Goal: Transaction & Acquisition: Purchase product/service

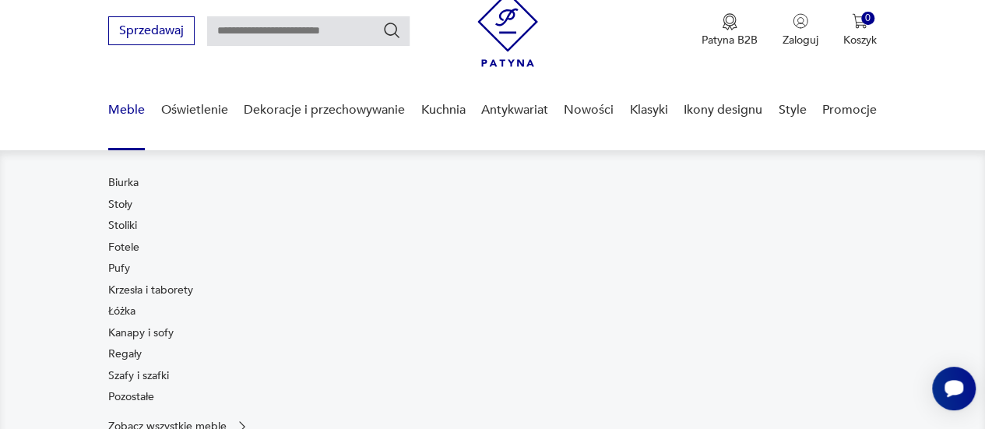
scroll to position [78, 0]
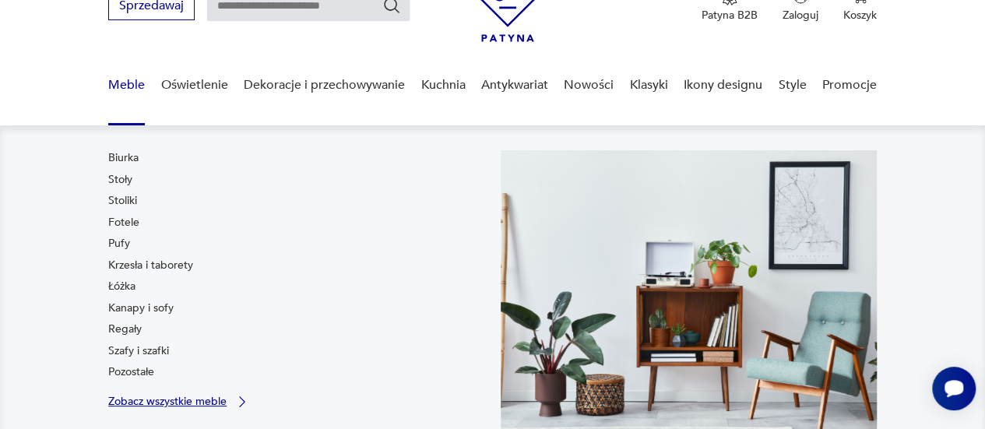
click at [144, 402] on p "Zobacz wszystkie meble" at bounding box center [167, 401] width 118 height 10
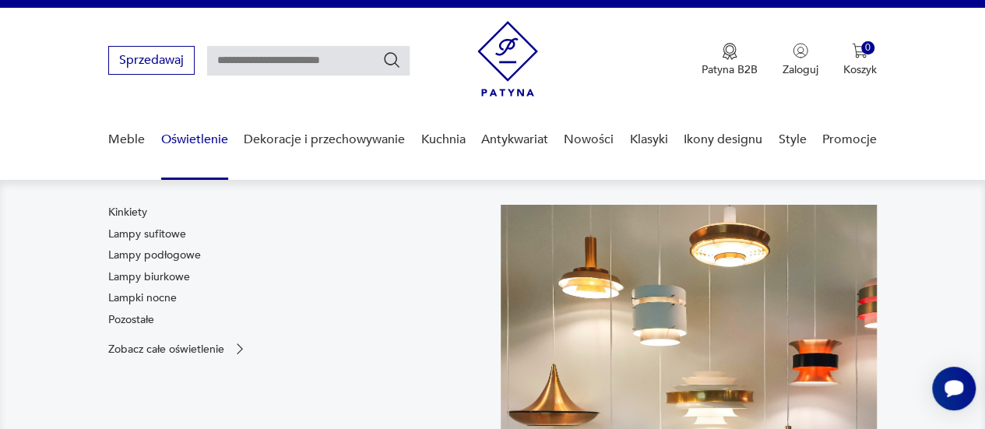
scroll to position [23, 0]
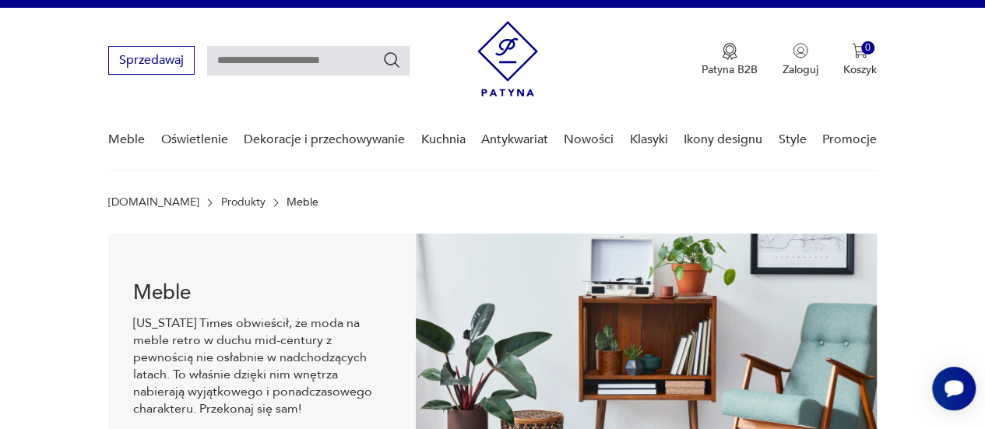
click at [262, 63] on input "text" at bounding box center [308, 61] width 202 height 30
type input "*"
type input "**********"
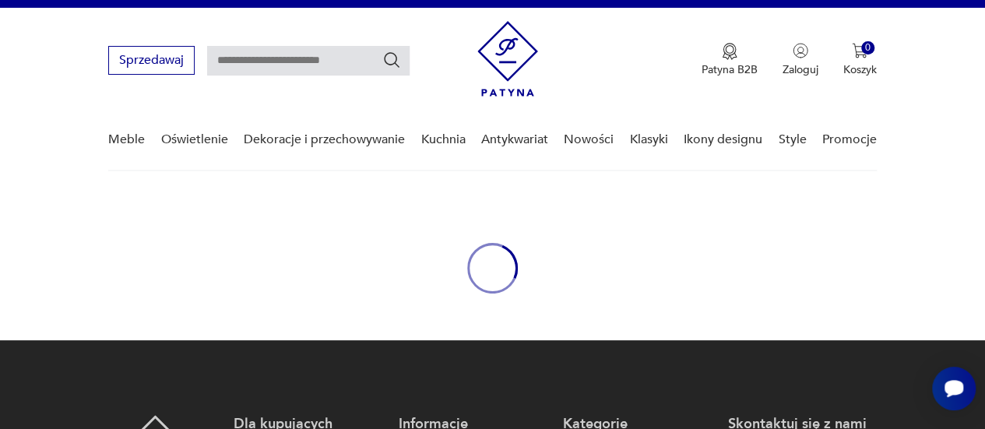
type input "**********"
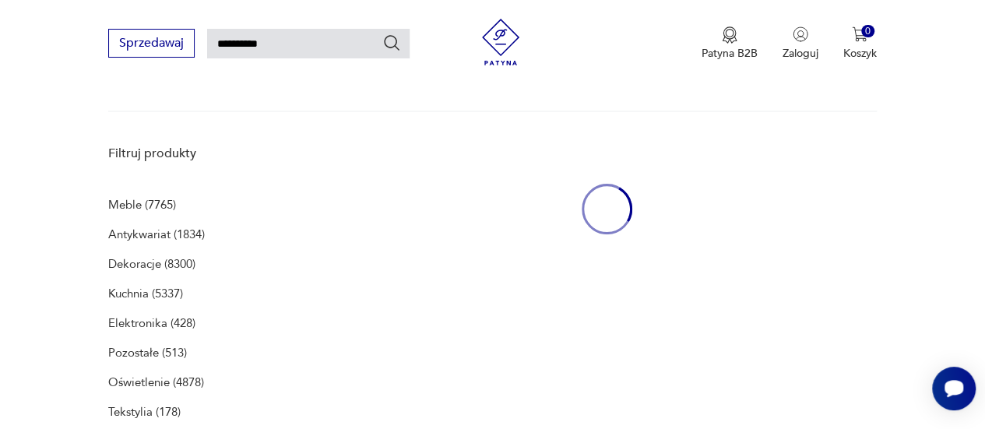
scroll to position [201, 0]
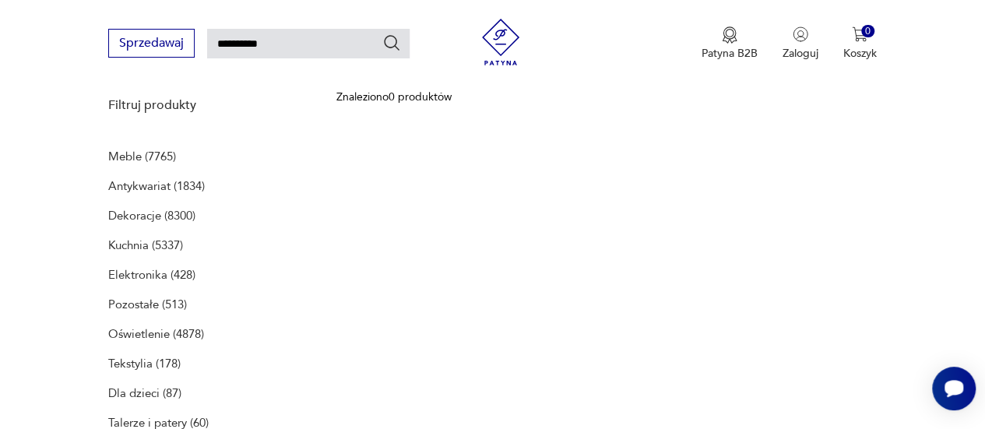
click at [333, 40] on input "**********" at bounding box center [308, 44] width 202 height 30
type input "******"
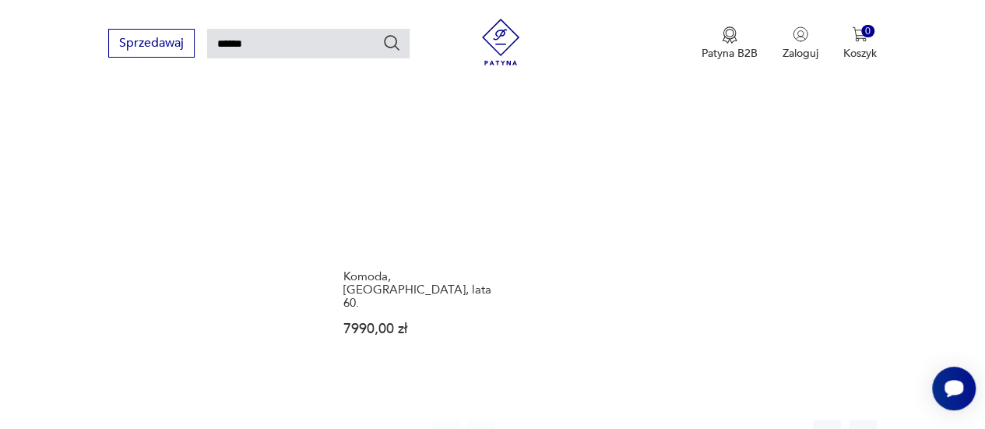
scroll to position [1925, 0]
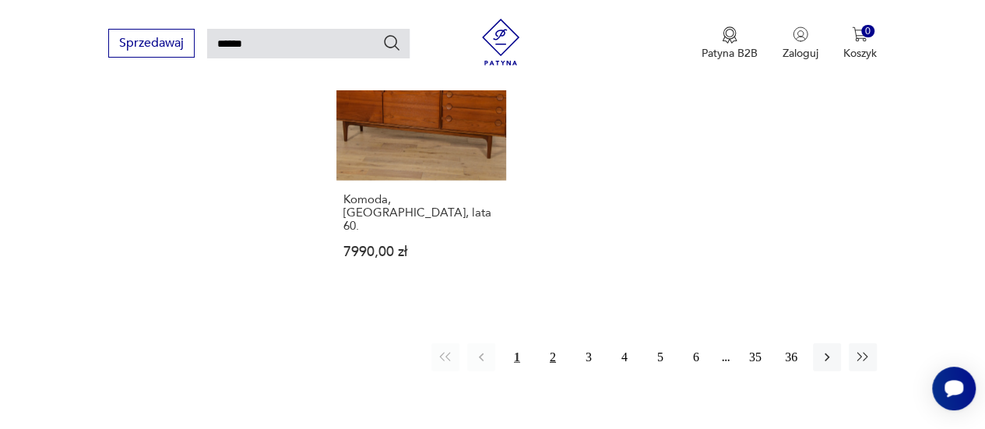
click at [557, 343] on button "2" at bounding box center [553, 357] width 28 height 28
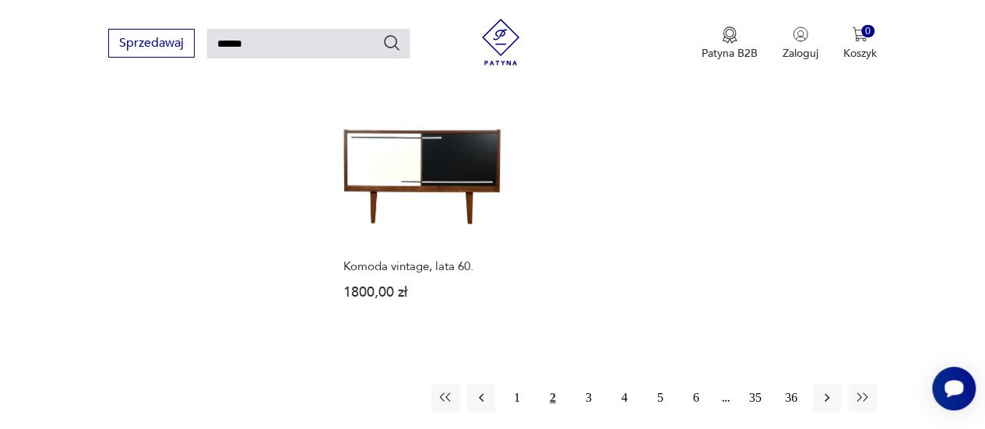
scroll to position [1925, 0]
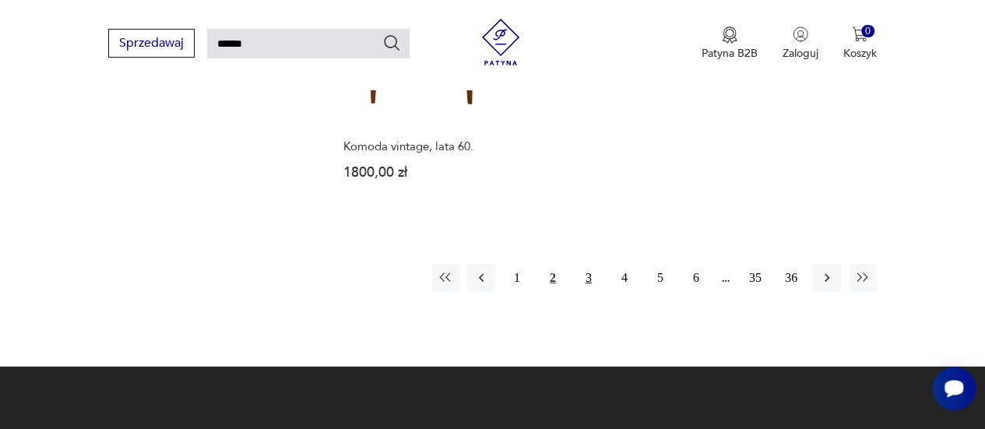
click at [578, 264] on button "3" at bounding box center [589, 278] width 28 height 28
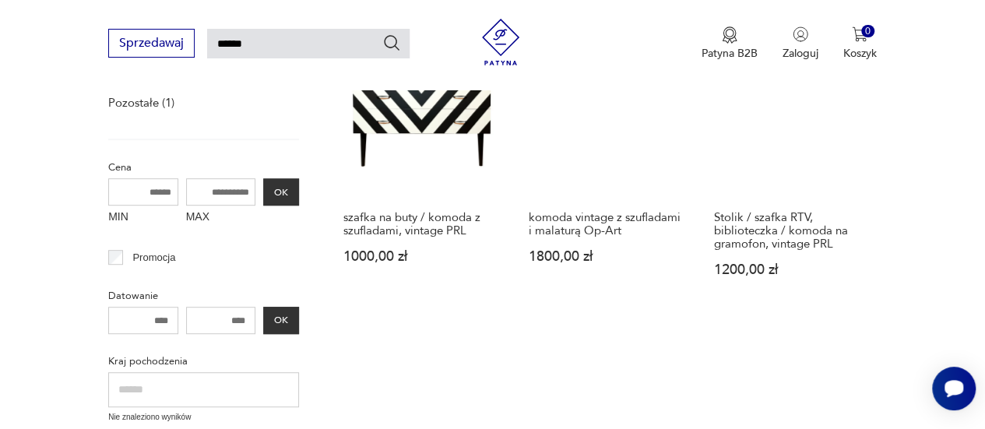
scroll to position [290, 0]
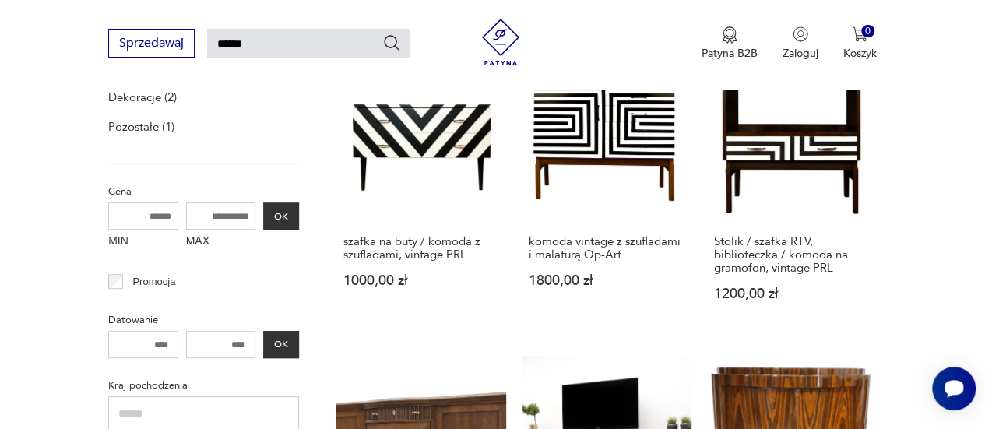
click at [224, 216] on input "MAX" at bounding box center [221, 215] width 70 height 27
type input "****"
click at [277, 227] on button "OK" at bounding box center [281, 215] width 36 height 27
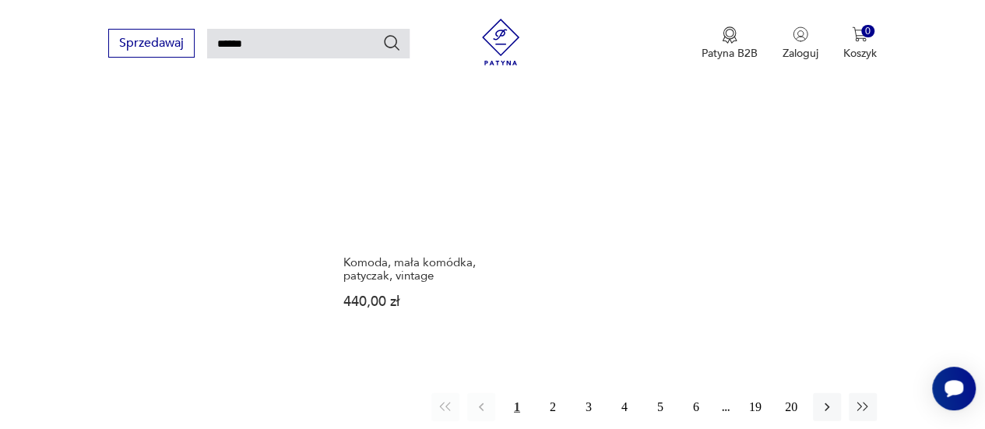
scroll to position [1847, 0]
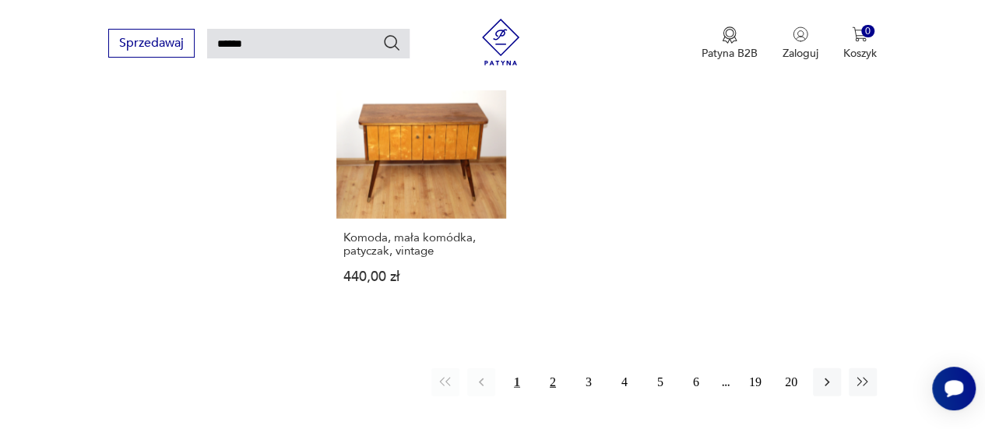
click at [553, 368] on button "2" at bounding box center [553, 382] width 28 height 28
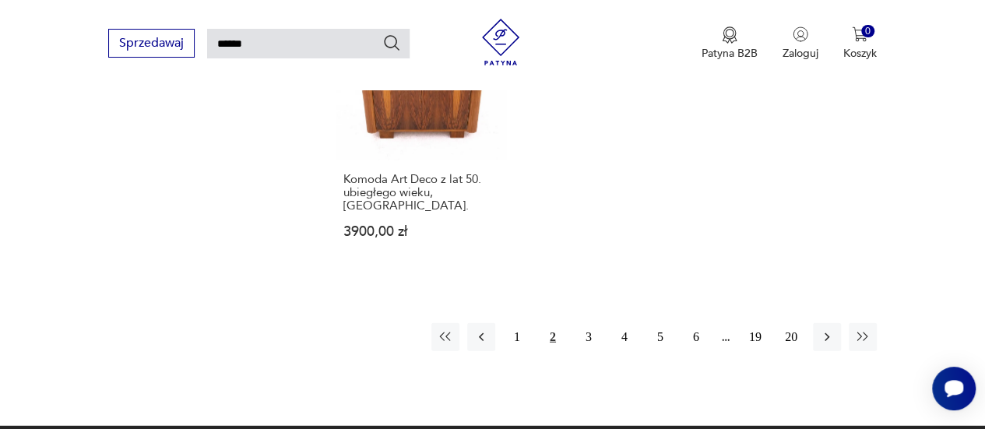
scroll to position [1925, 0]
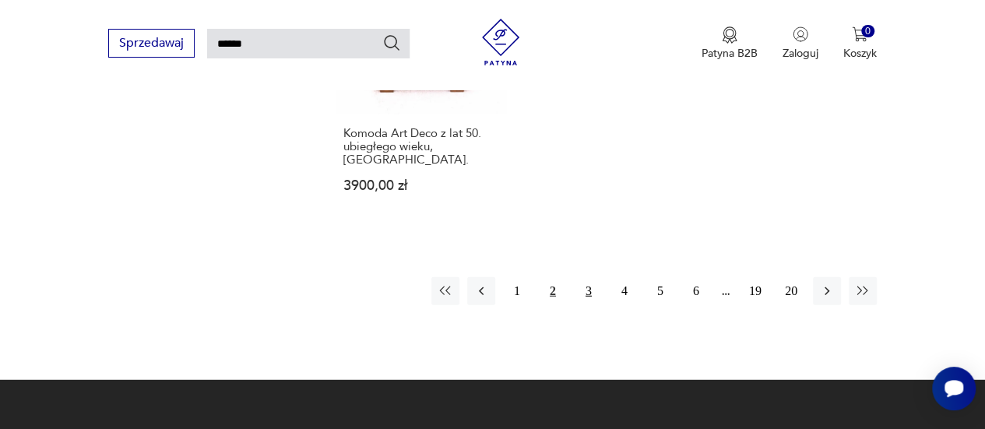
click at [591, 288] on button "3" at bounding box center [589, 291] width 28 height 28
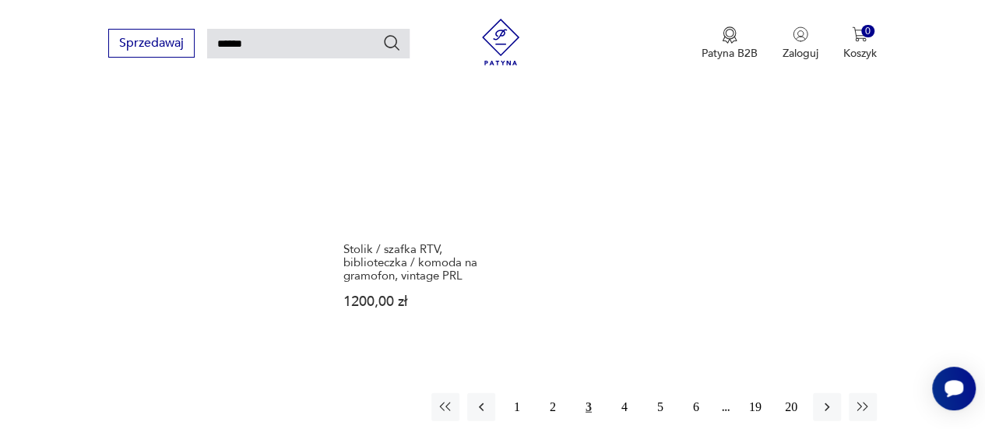
scroll to position [2002, 0]
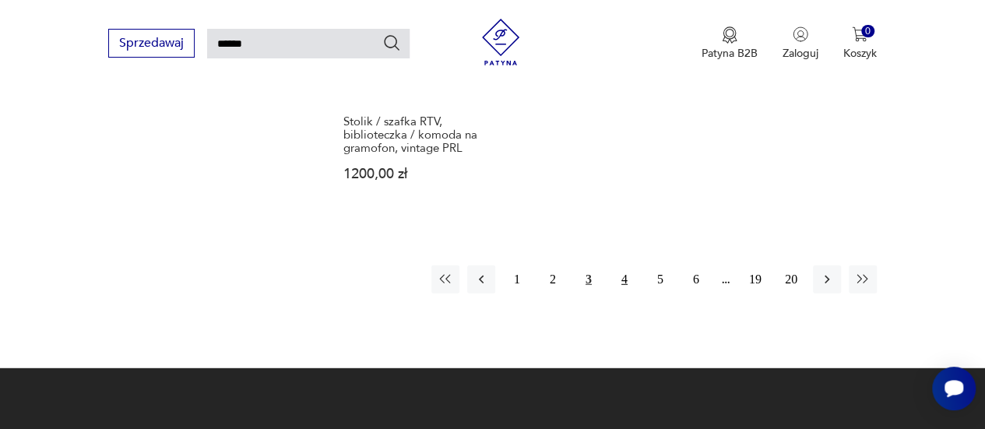
click at [630, 265] on button "4" at bounding box center [624, 279] width 28 height 28
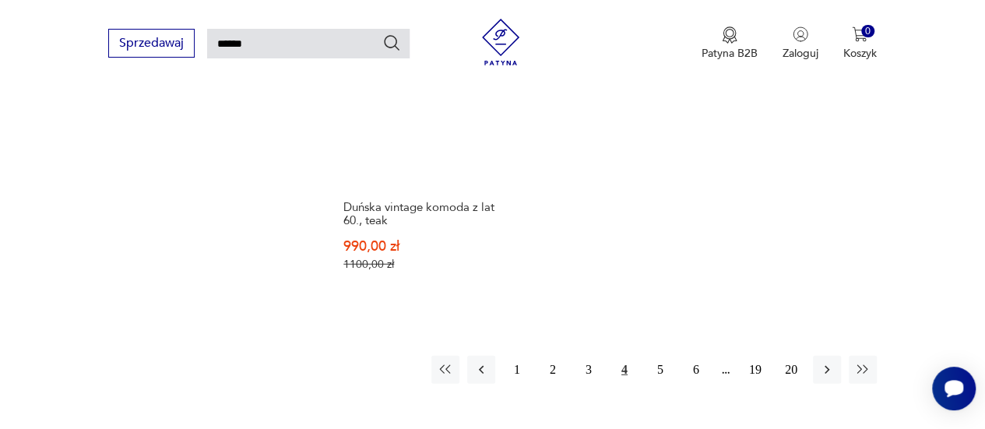
scroll to position [2002, 0]
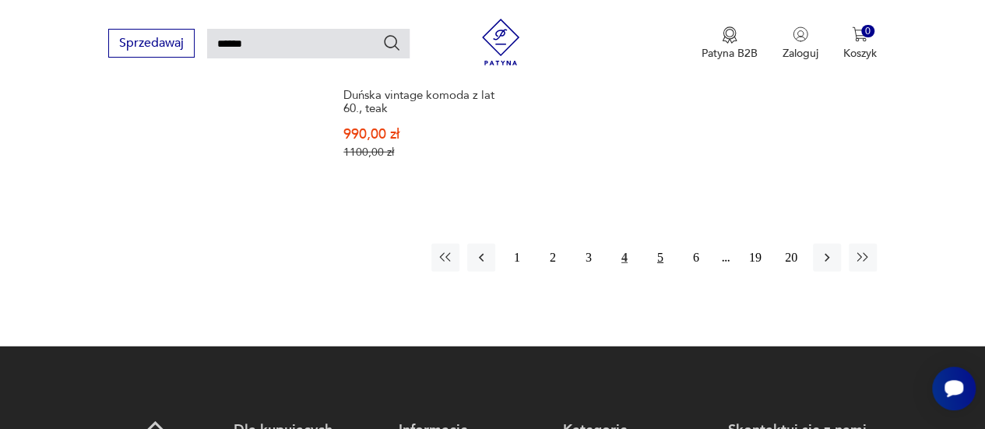
click at [660, 244] on button "5" at bounding box center [660, 258] width 28 height 28
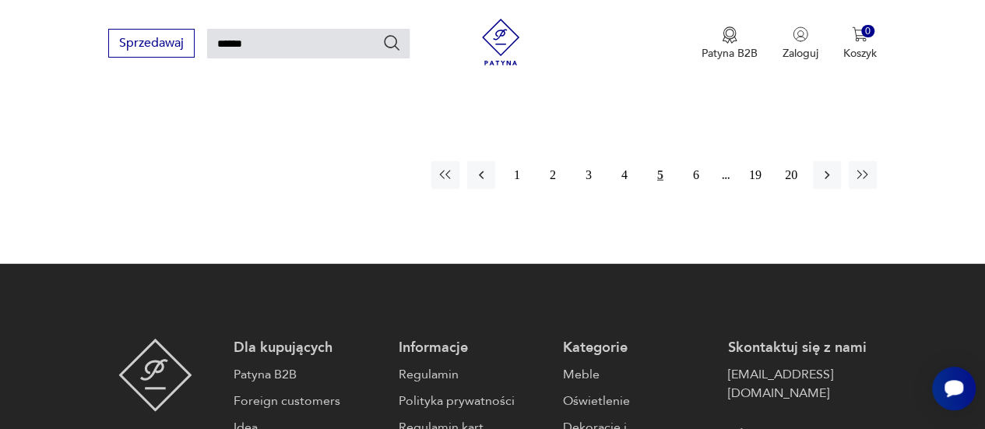
scroll to position [2080, 0]
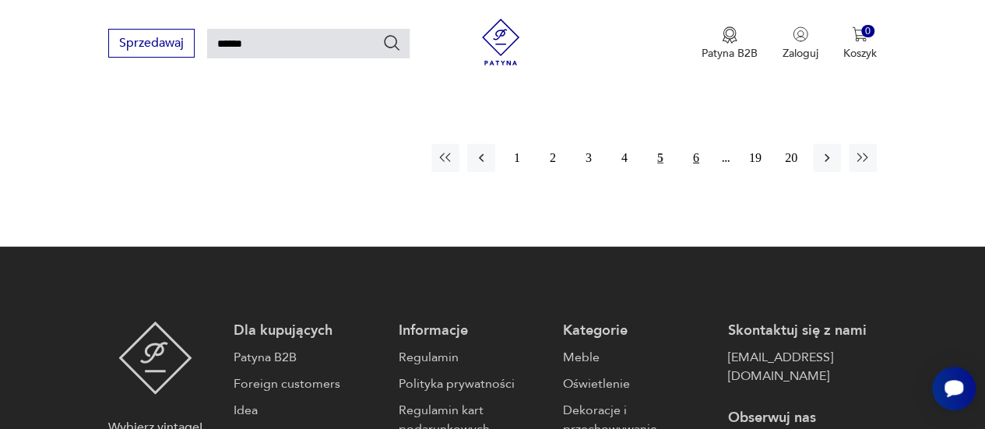
click at [696, 156] on button "6" at bounding box center [696, 158] width 28 height 28
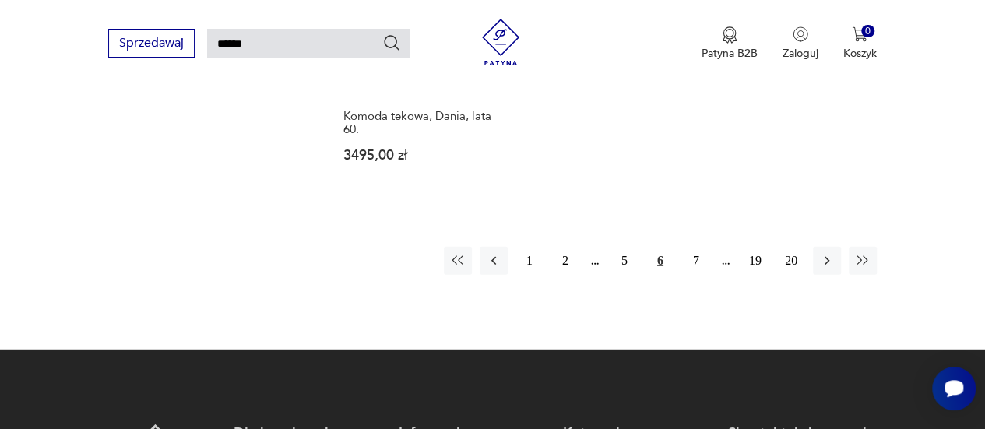
scroll to position [2002, 0]
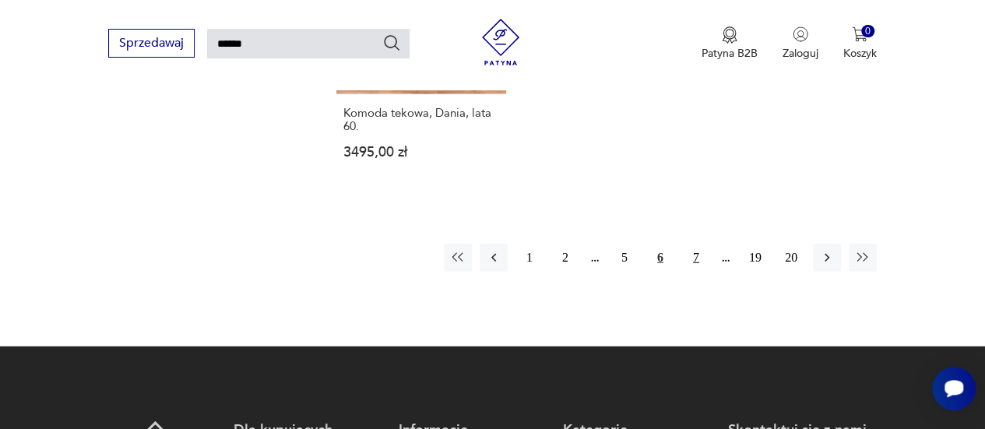
click at [693, 244] on button "7" at bounding box center [696, 258] width 28 height 28
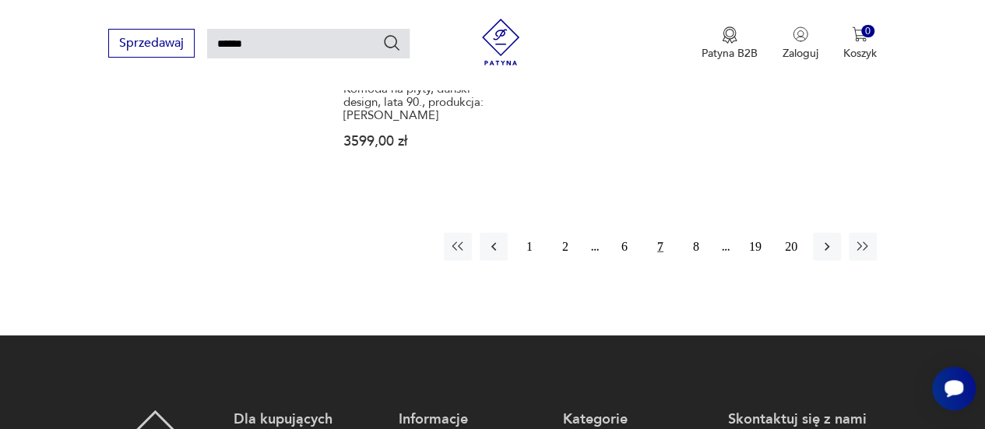
scroll to position [2002, 0]
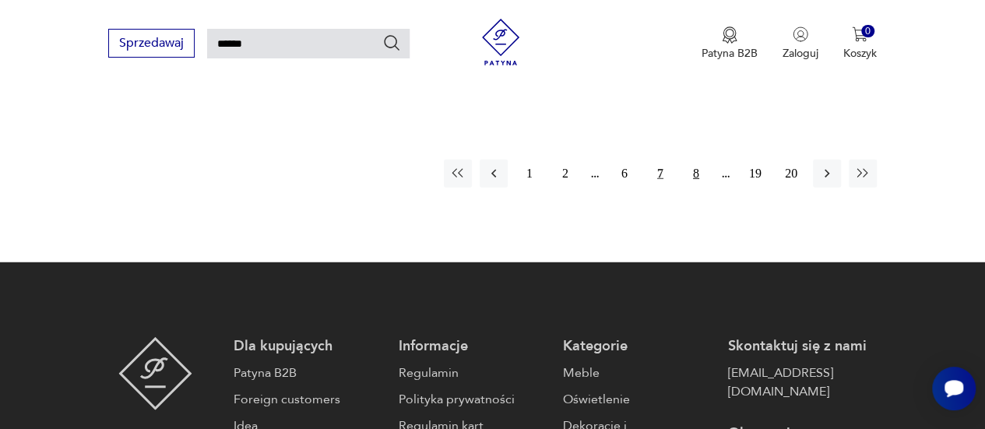
click at [695, 177] on button "8" at bounding box center [696, 174] width 28 height 28
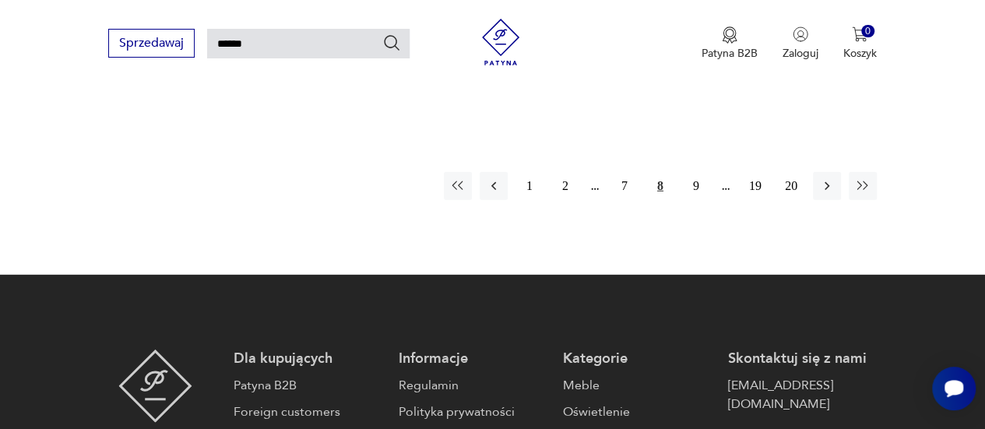
scroll to position [2080, 0]
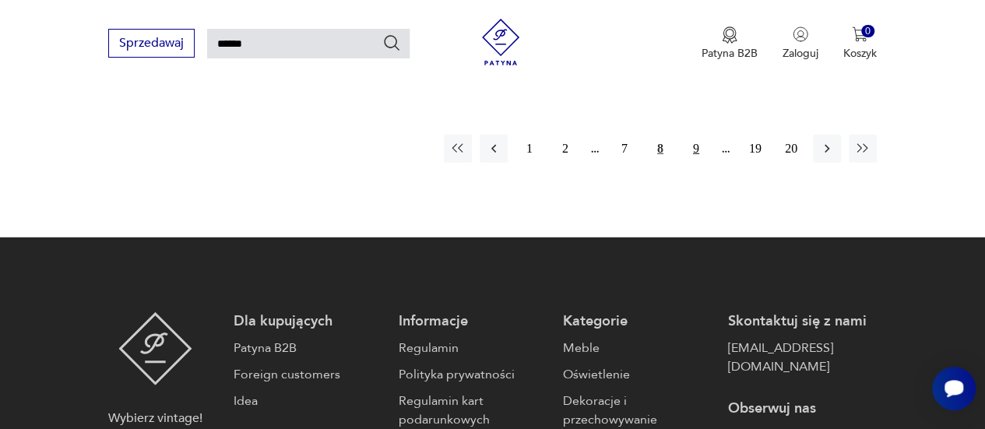
click at [693, 135] on button "9" at bounding box center [696, 149] width 28 height 28
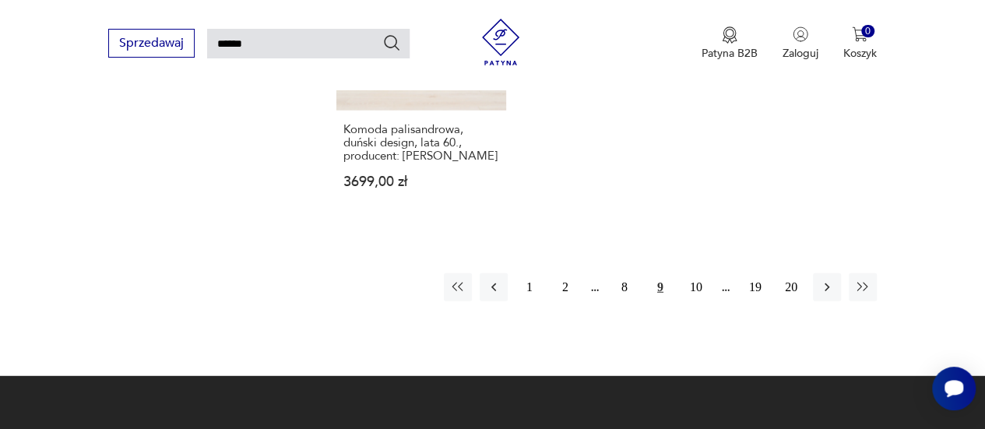
scroll to position [2002, 0]
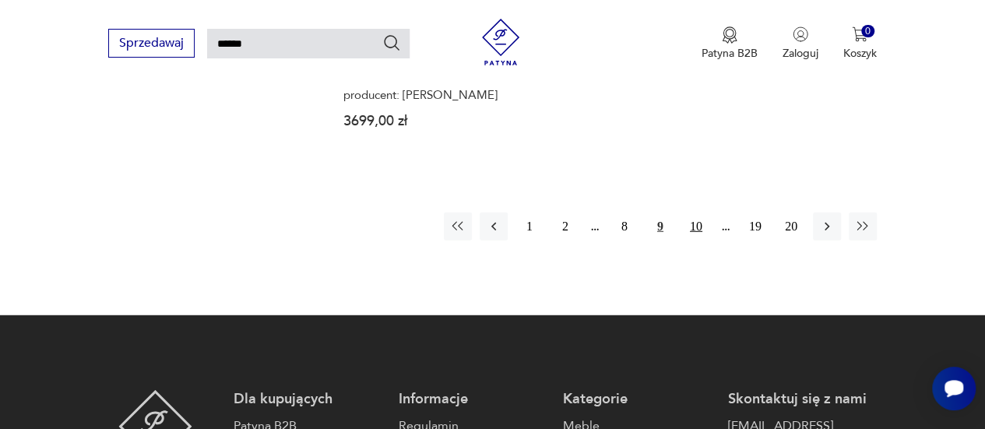
click at [693, 225] on button "10" at bounding box center [696, 227] width 28 height 28
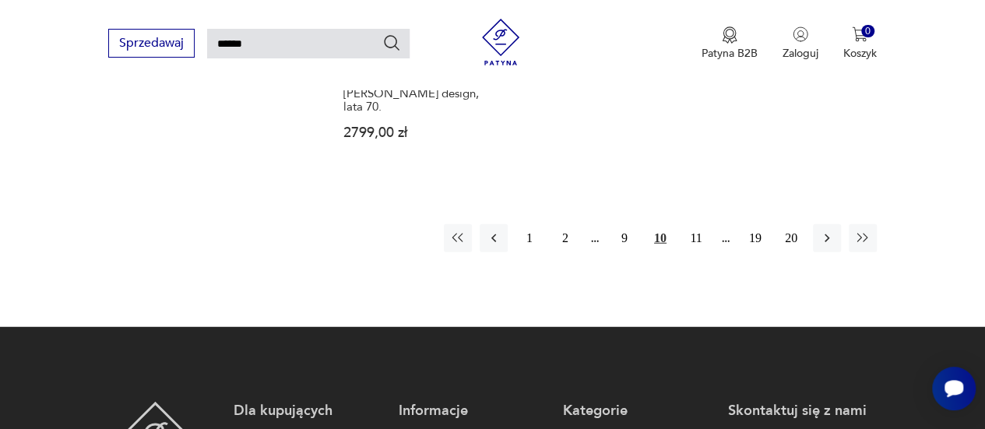
scroll to position [2002, 0]
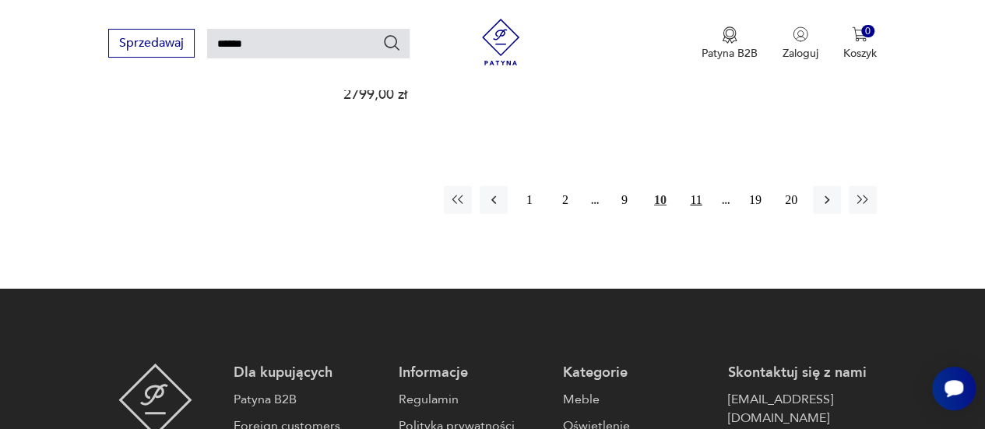
click at [698, 194] on button "11" at bounding box center [696, 200] width 28 height 28
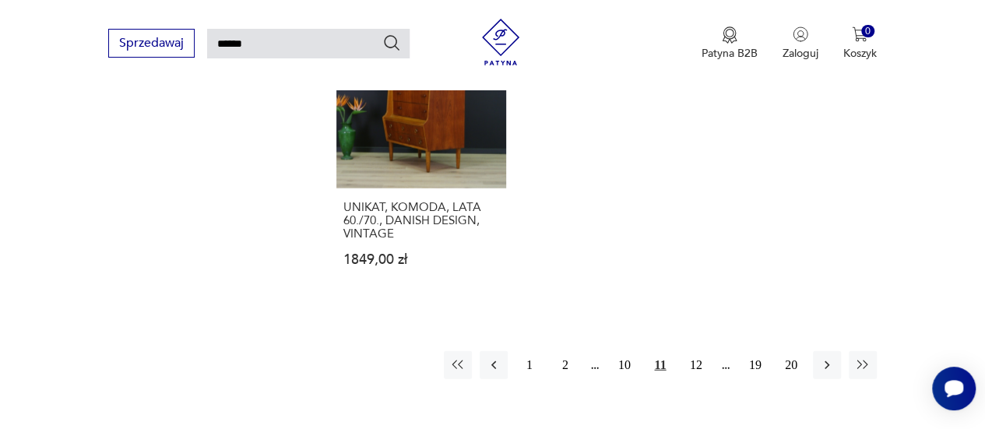
scroll to position [2002, 0]
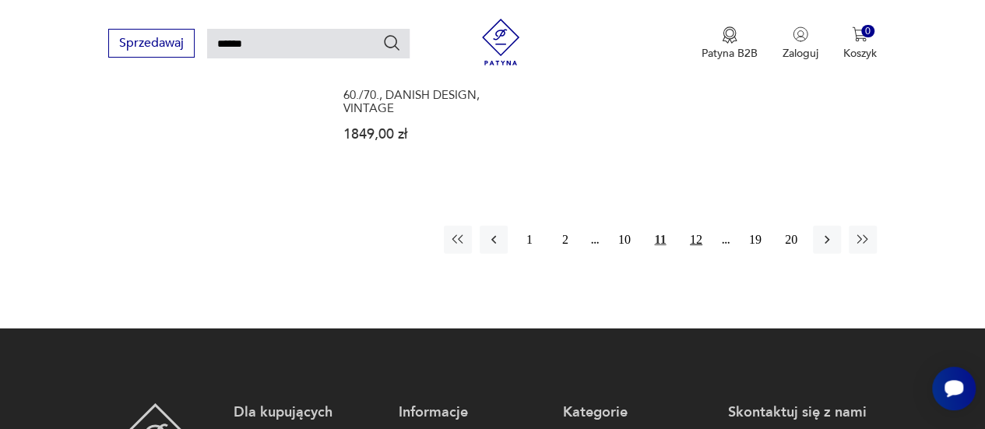
click at [687, 226] on button "12" at bounding box center [696, 240] width 28 height 28
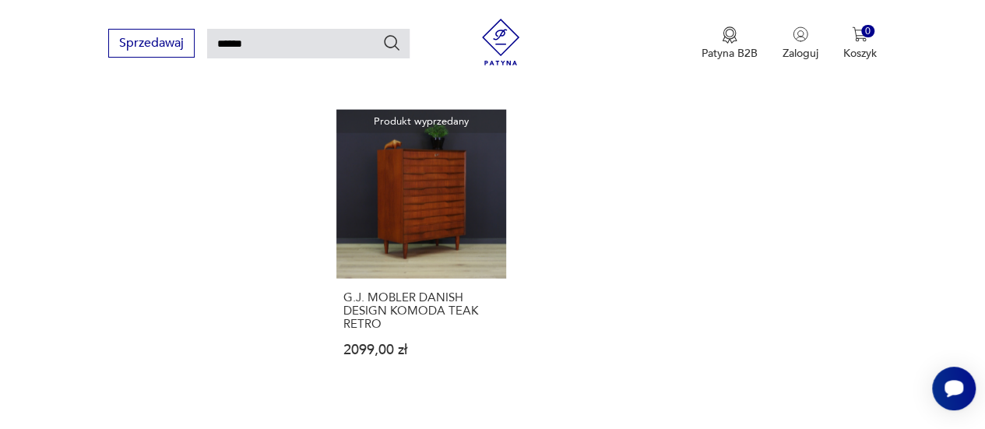
scroll to position [1925, 0]
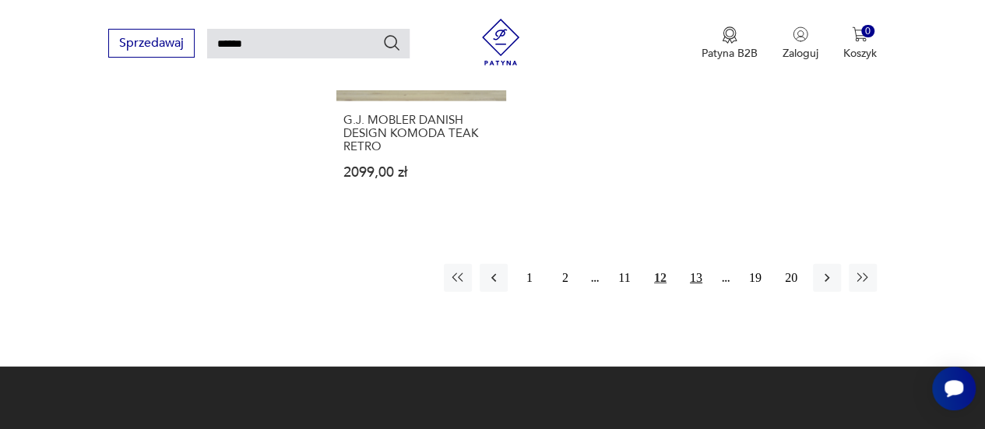
click at [701, 264] on button "13" at bounding box center [696, 278] width 28 height 28
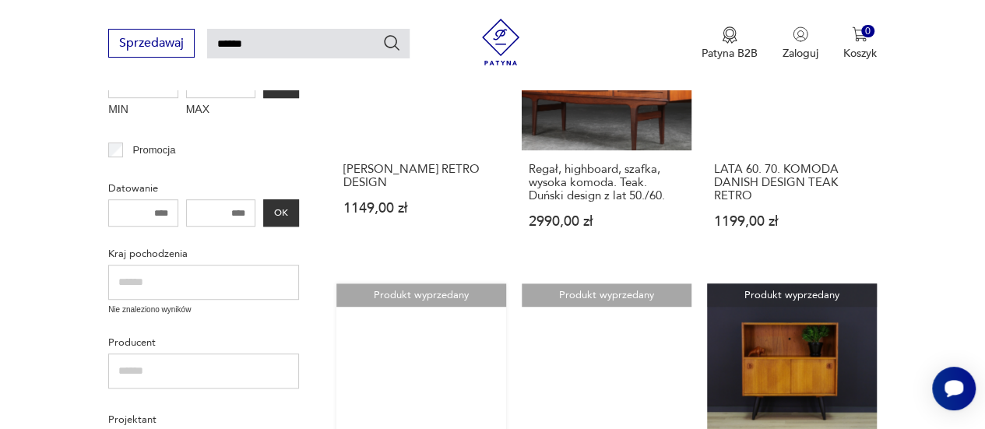
scroll to position [290, 0]
